Goal: Transaction & Acquisition: Purchase product/service

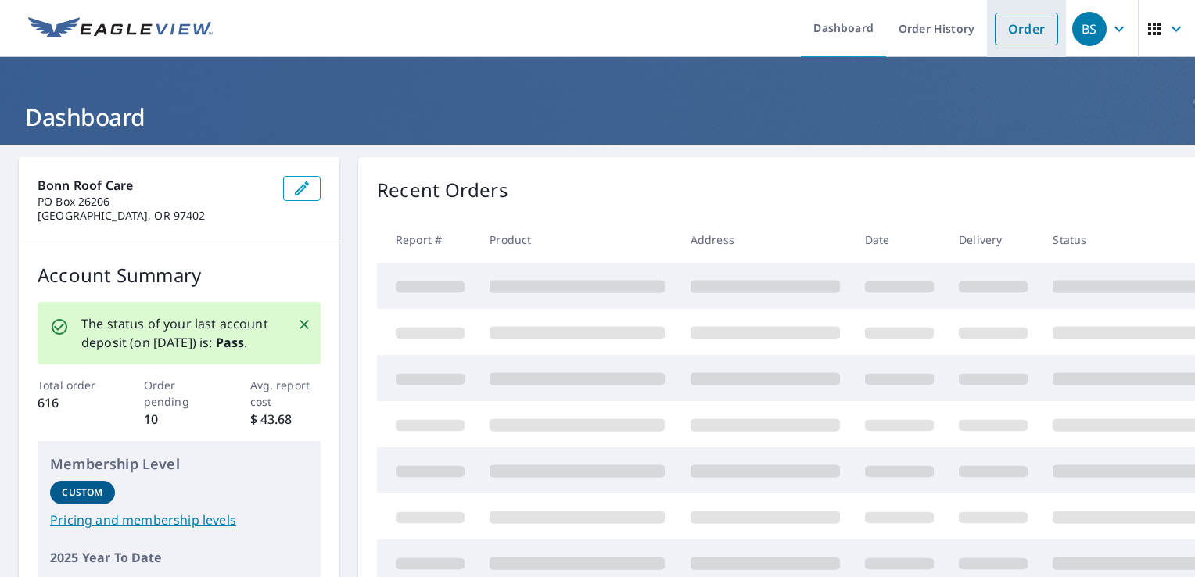
click at [1004, 36] on link "Order" at bounding box center [1025, 29] width 63 height 33
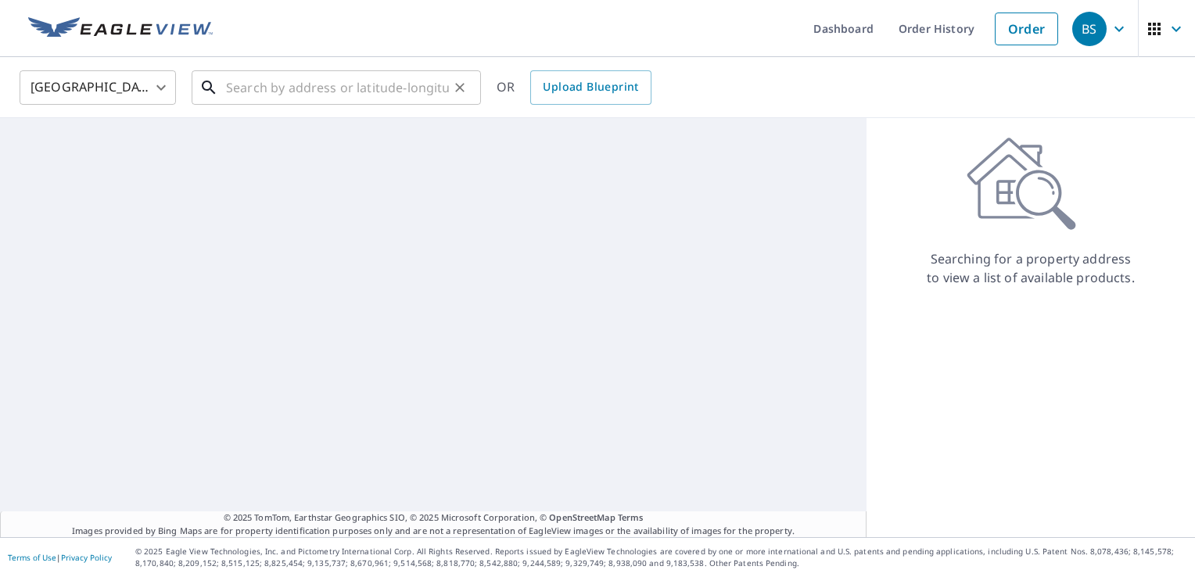
click at [416, 87] on input "text" at bounding box center [337, 88] width 223 height 44
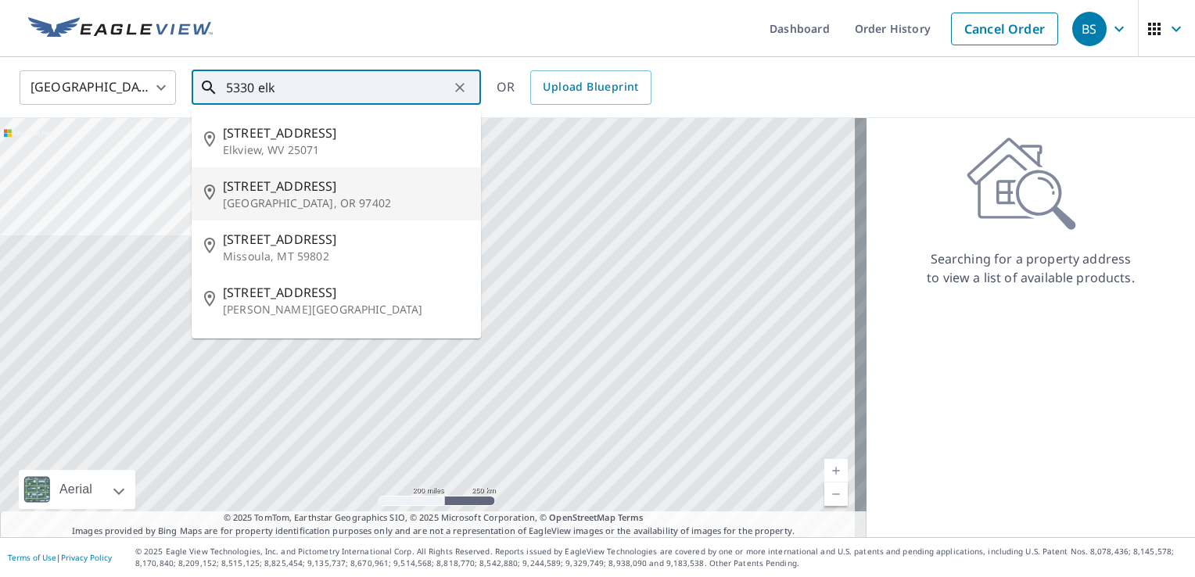
click at [334, 202] on p "[GEOGRAPHIC_DATA], OR 97402" at bounding box center [345, 203] width 245 height 16
type input "[STREET_ADDRESS][PERSON_NAME]"
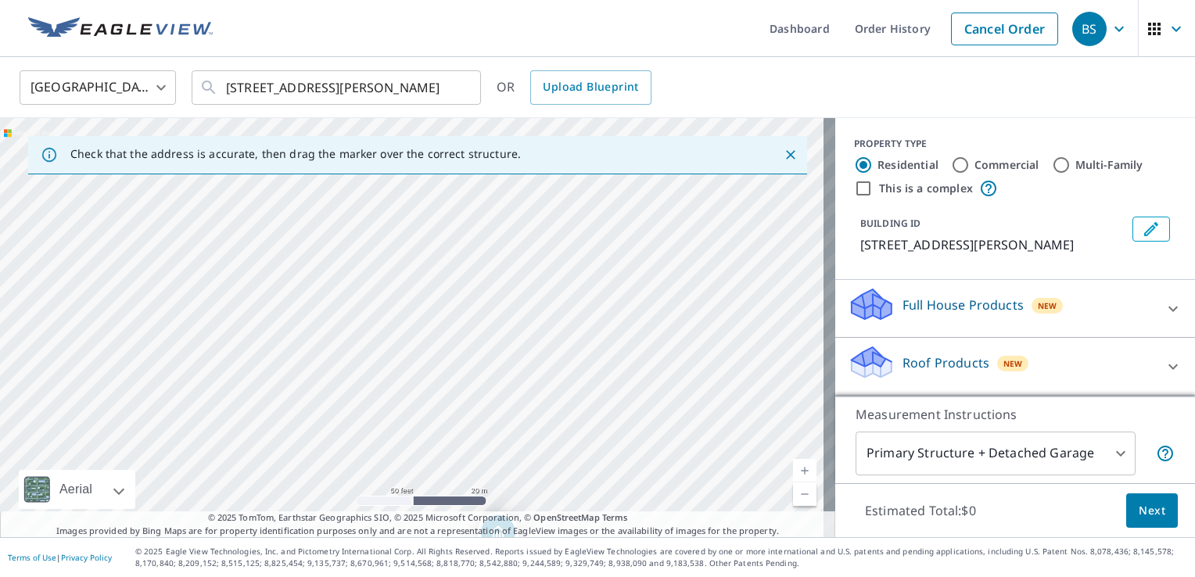
drag, startPoint x: 410, startPoint y: 452, endPoint x: 417, endPoint y: 473, distance: 22.2
click at [417, 473] on div "[STREET_ADDRESS][PERSON_NAME]" at bounding box center [417, 327] width 835 height 419
drag, startPoint x: 509, startPoint y: 463, endPoint x: 524, endPoint y: 52, distance: 411.5
click at [524, 52] on div "Dashboard Order History Cancel Order BS [GEOGRAPHIC_DATA] [GEOGRAPHIC_DATA] ​ […" at bounding box center [597, 288] width 1195 height 577
click at [441, 169] on div "Check that the address is accurate, then drag the marker over the correct struc…" at bounding box center [417, 155] width 779 height 38
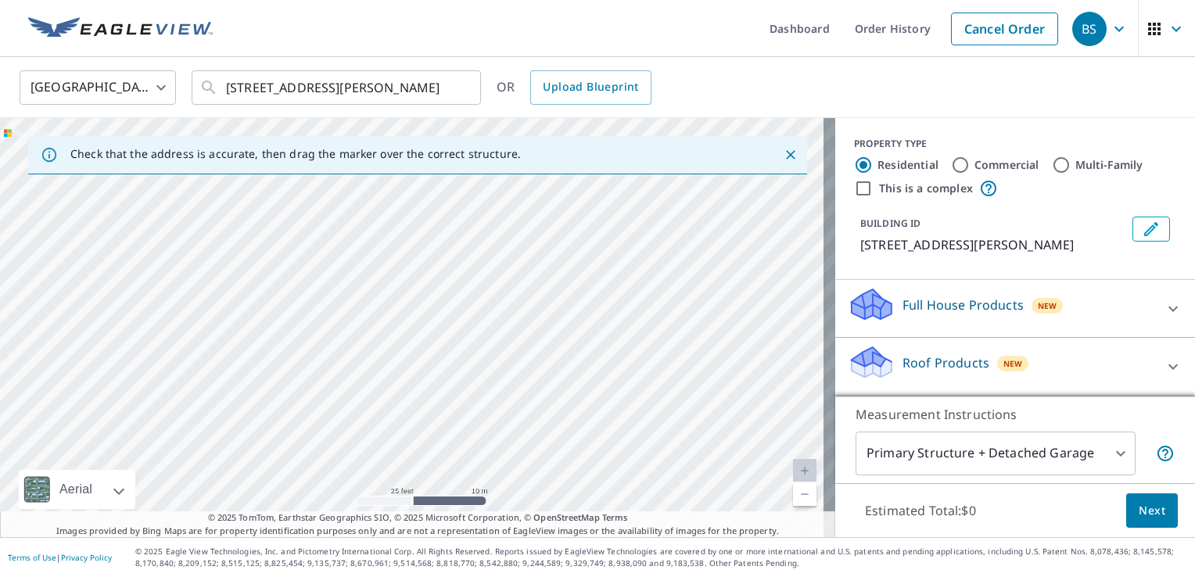
click at [446, 328] on div "[STREET_ADDRESS][PERSON_NAME]" at bounding box center [417, 327] width 835 height 419
drag, startPoint x: 493, startPoint y: 488, endPoint x: 505, endPoint y: 239, distance: 248.9
click at [505, 240] on div "[STREET_ADDRESS][PERSON_NAME]" at bounding box center [417, 327] width 835 height 419
click at [985, 455] on body "BS BS Dashboard Order History Cancel Order BS [GEOGRAPHIC_DATA] US ​ [STREET_AD…" at bounding box center [597, 288] width 1195 height 577
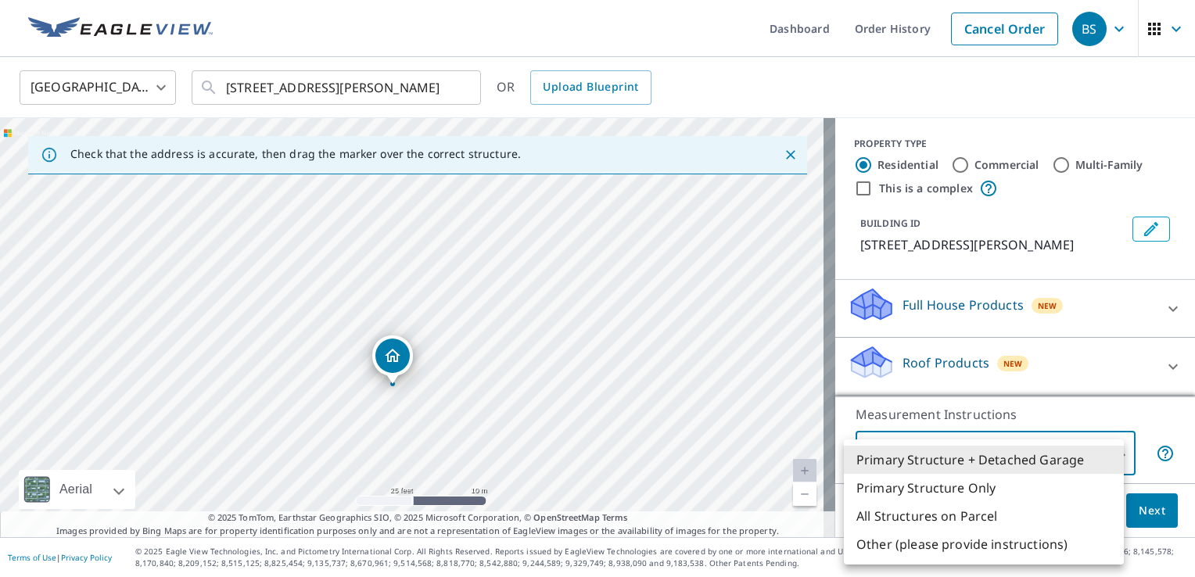
click at [991, 497] on li "Primary Structure Only" at bounding box center [984, 488] width 280 height 28
type input "2"
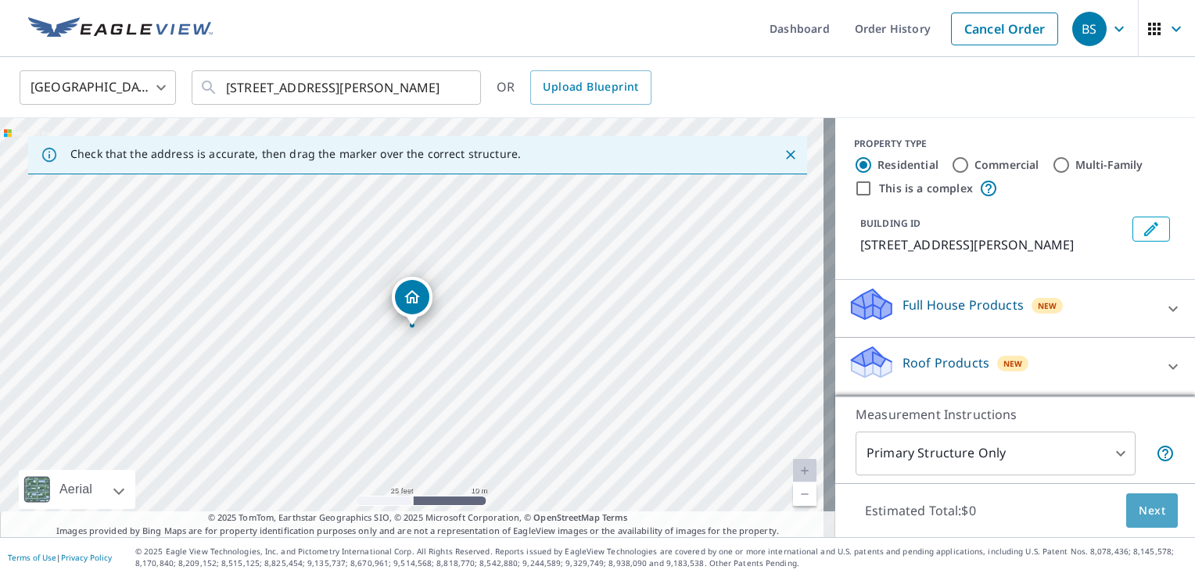
click at [1137, 527] on button "Next" at bounding box center [1152, 510] width 52 height 35
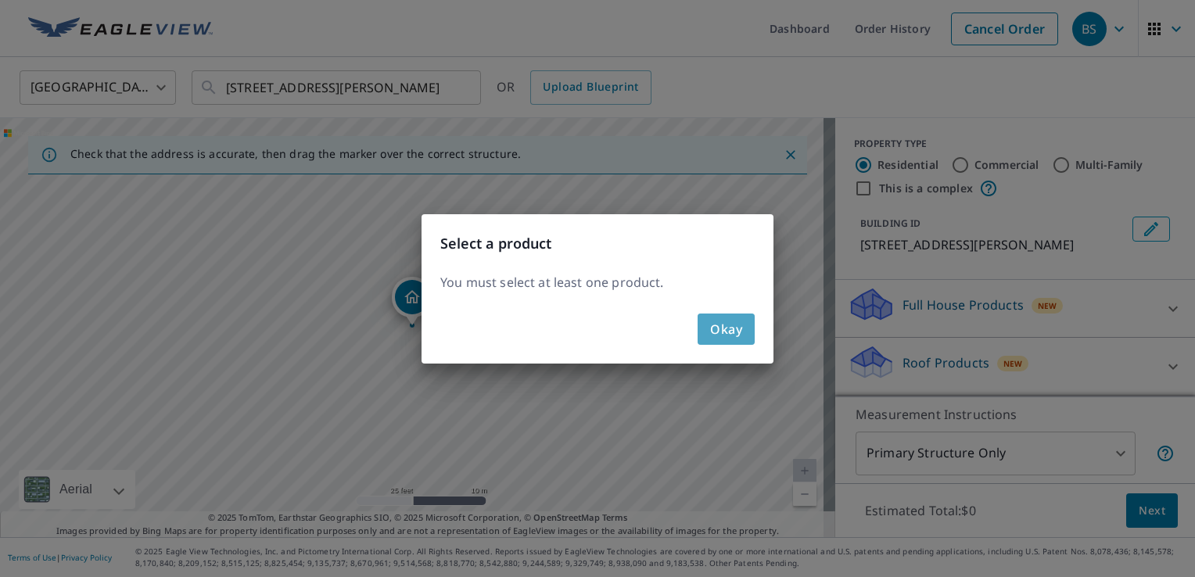
click at [725, 327] on span "Okay" at bounding box center [726, 329] width 32 height 22
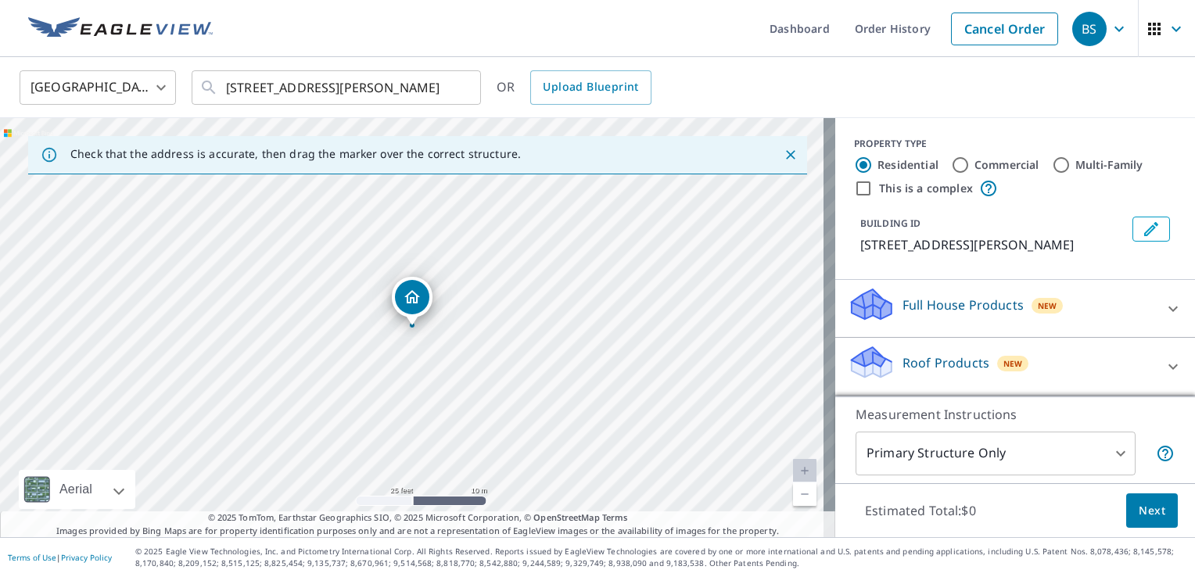
click at [909, 308] on p "Full House Products" at bounding box center [962, 305] width 121 height 19
click at [908, 306] on p "Full House Products" at bounding box center [962, 305] width 121 height 19
click at [912, 353] on p "Roof Products" at bounding box center [945, 362] width 87 height 19
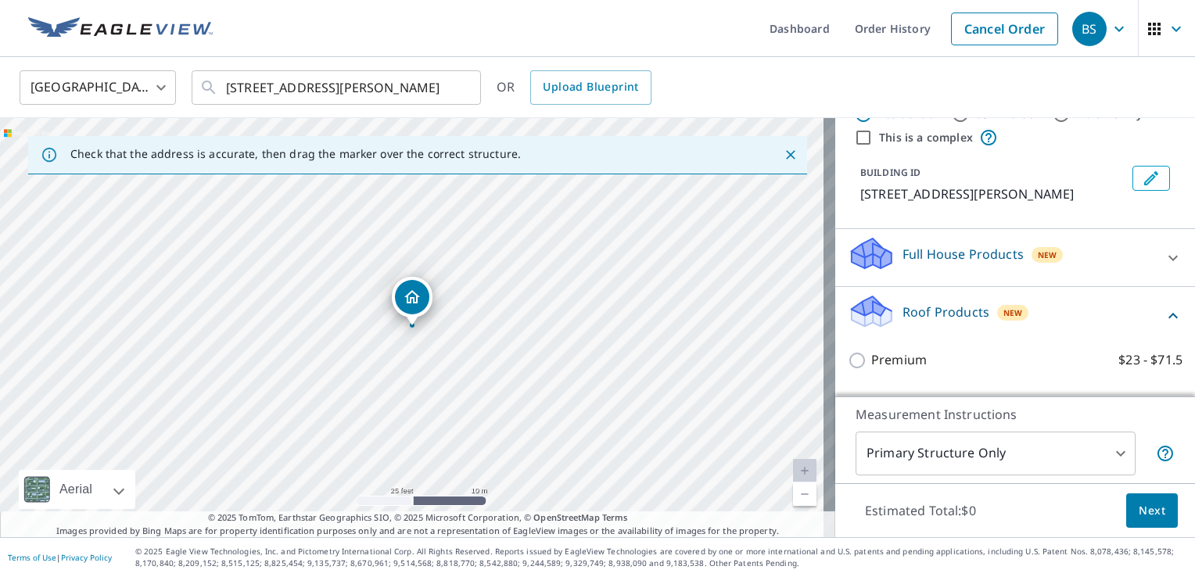
scroll to position [78, 0]
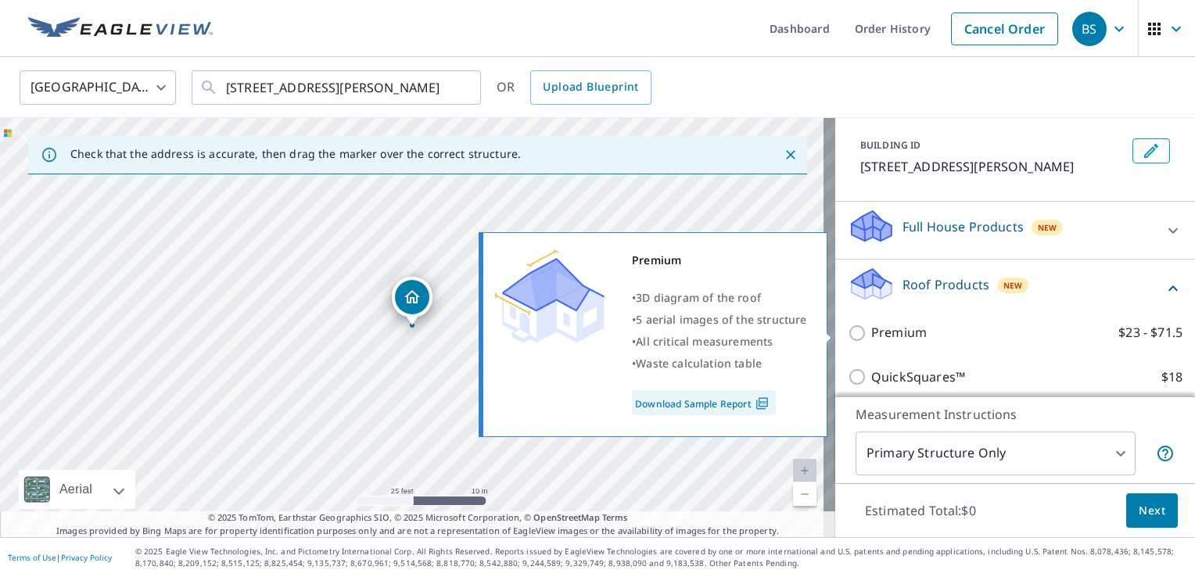
click at [895, 334] on p "Premium" at bounding box center [899, 333] width 56 height 20
click at [871, 334] on input "Premium $23 - $71.5" at bounding box center [858, 333] width 23 height 19
checkbox input "true"
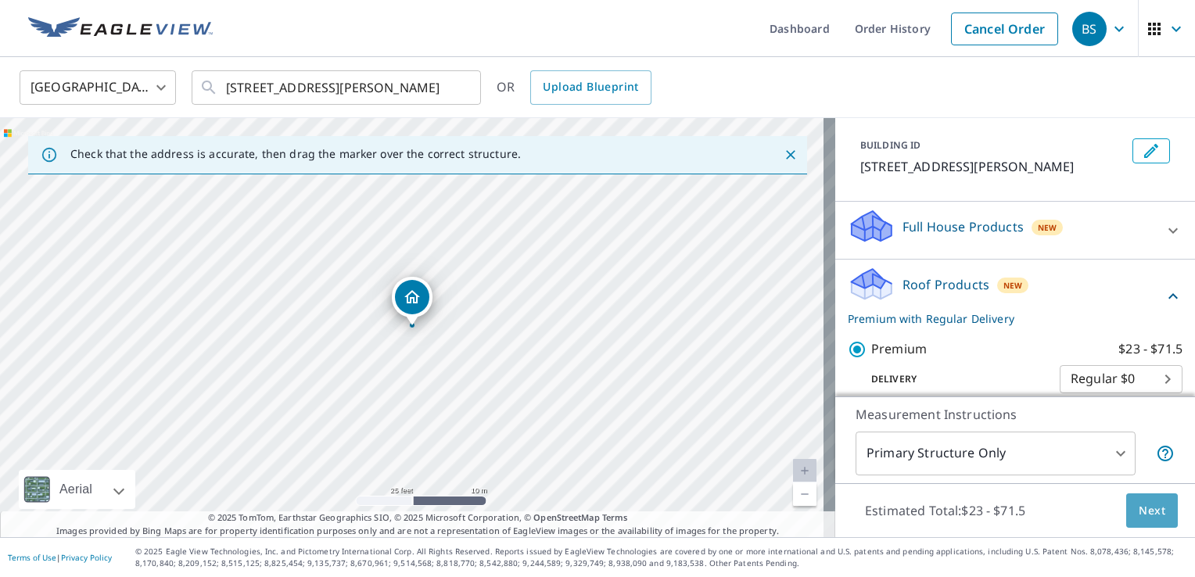
click at [1151, 510] on span "Next" at bounding box center [1151, 511] width 27 height 20
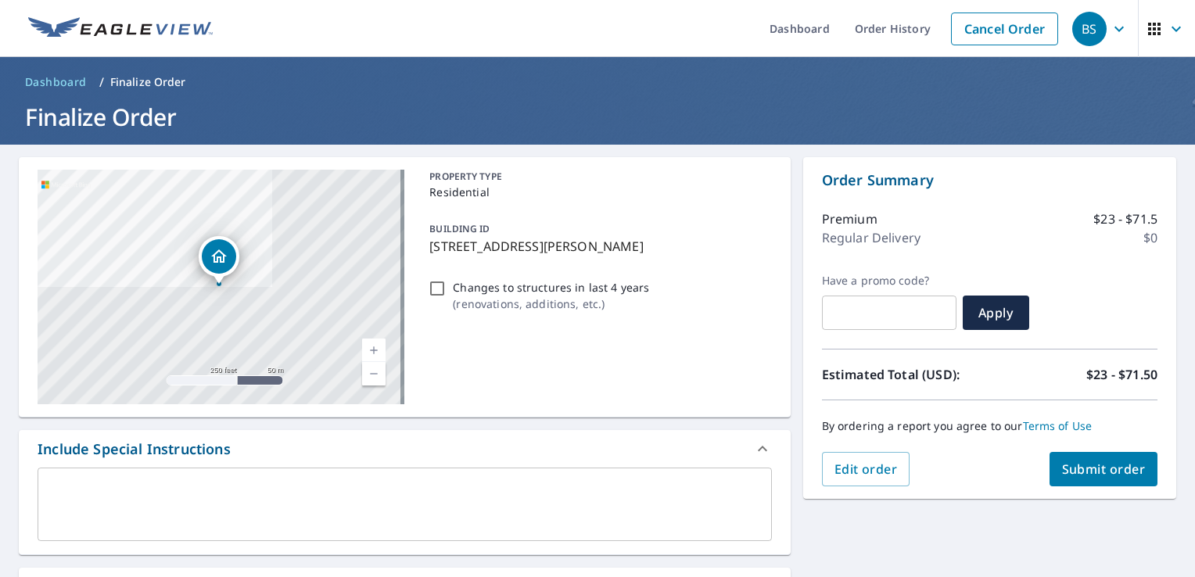
click at [894, 310] on input "text" at bounding box center [889, 313] width 134 height 44
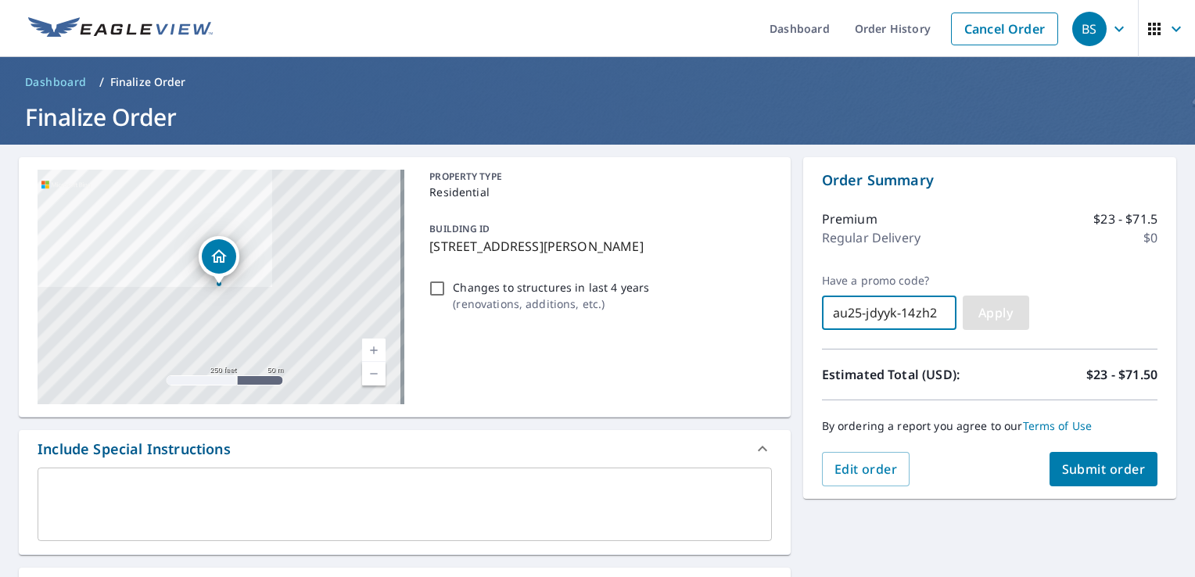
type input "au25-jdyyk-14zh2"
click at [976, 308] on span "Apply" at bounding box center [995, 312] width 41 height 17
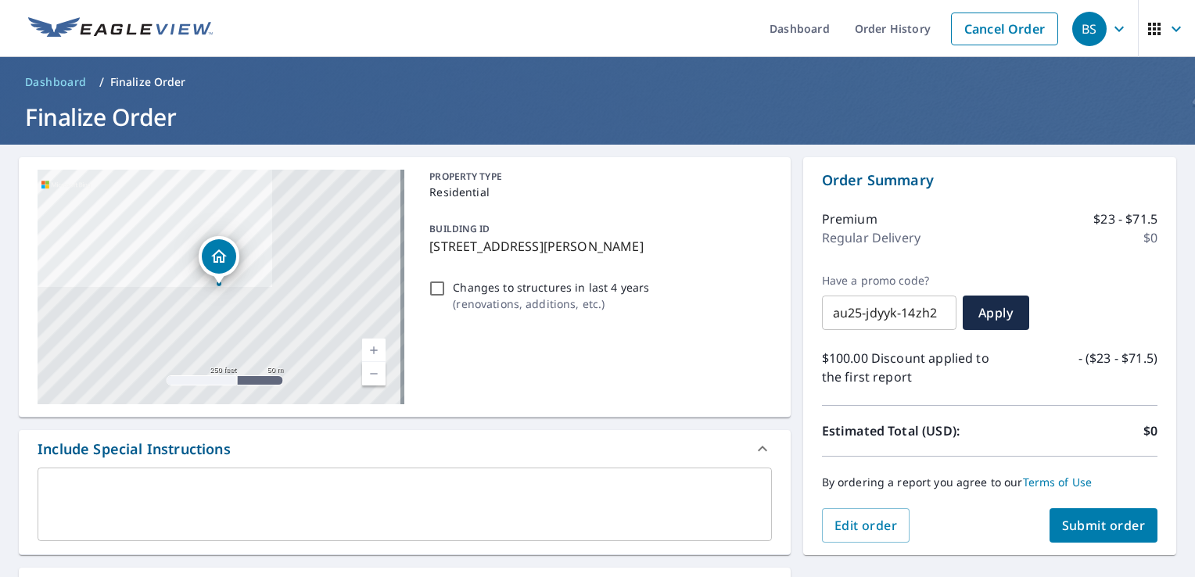
click at [1105, 521] on span "Submit order" at bounding box center [1104, 525] width 84 height 17
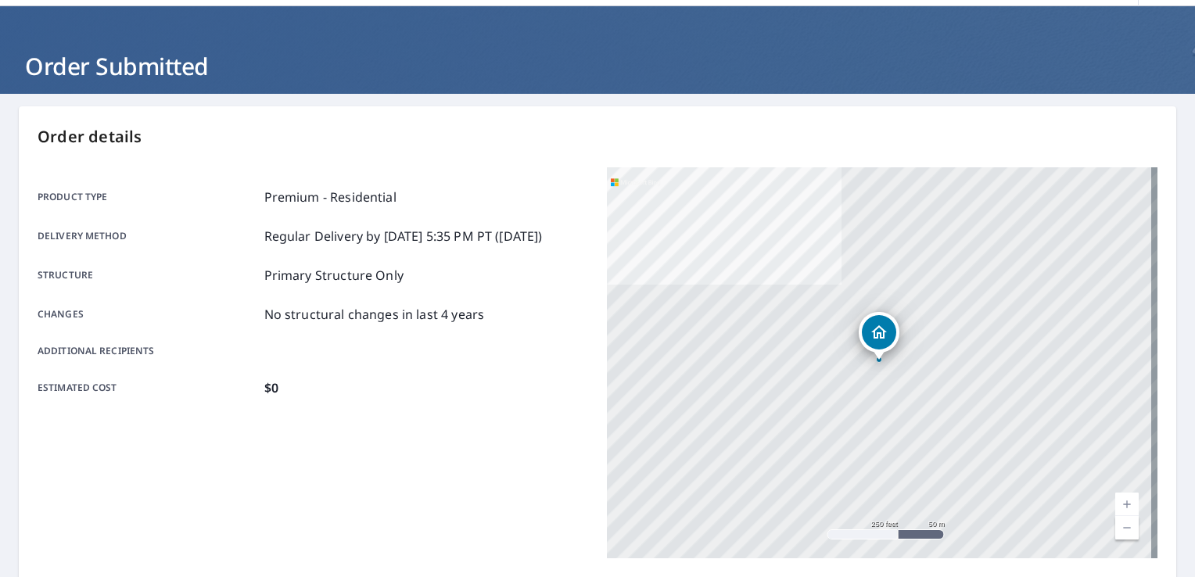
scroll to position [78, 0]
